Goal: Task Accomplishment & Management: Manage account settings

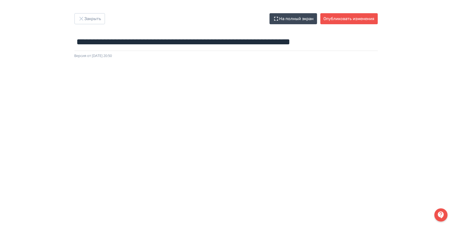
click at [57, 67] on div at bounding box center [226, 182] width 452 height 247
click at [363, 19] on button "Опубликовать изменения" at bounding box center [348, 18] width 57 height 11
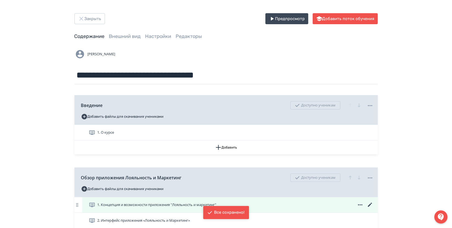
click at [123, 202] on span "1. Концепция и возможности приложения "Лояльность и маркетинг"" at bounding box center [157, 204] width 119 height 5
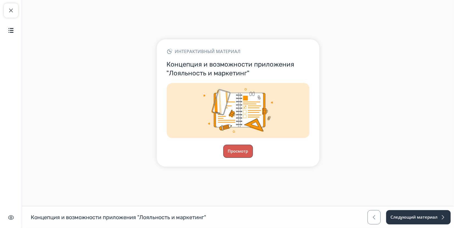
click at [235, 151] on button "Просмотр" at bounding box center [238, 150] width 30 height 13
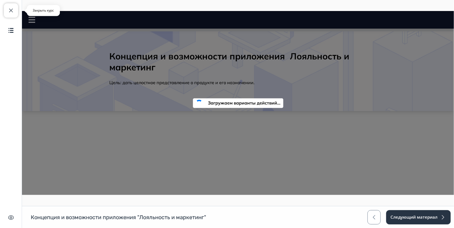
click at [11, 8] on span "button" at bounding box center [11, 10] width 7 height 7
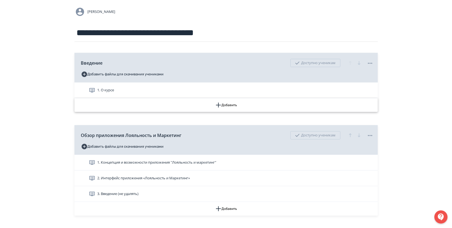
scroll to position [61, 0]
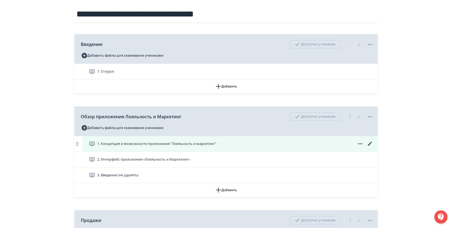
click at [371, 144] on icon at bounding box center [370, 143] width 7 height 7
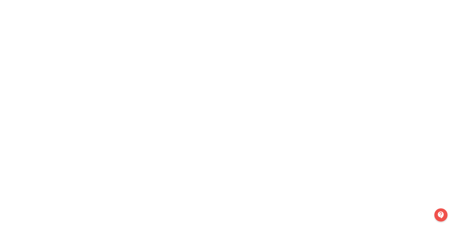
scroll to position [60, 0]
